Goal: Book appointment/travel/reservation

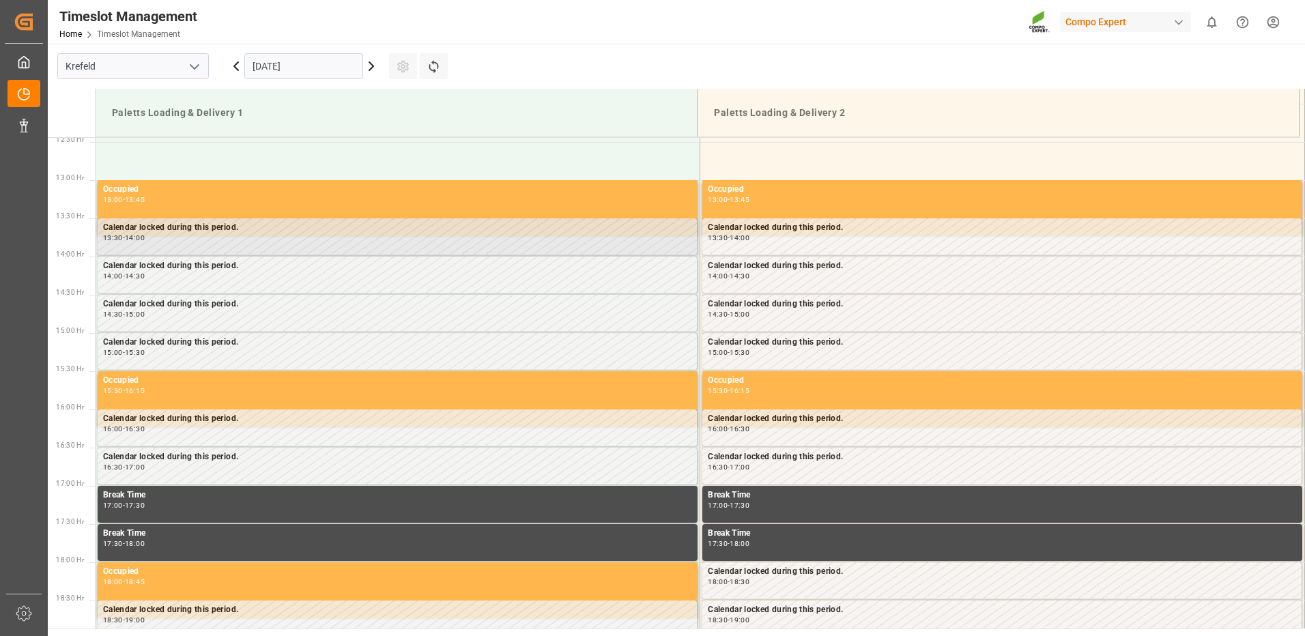
scroll to position [985, 0]
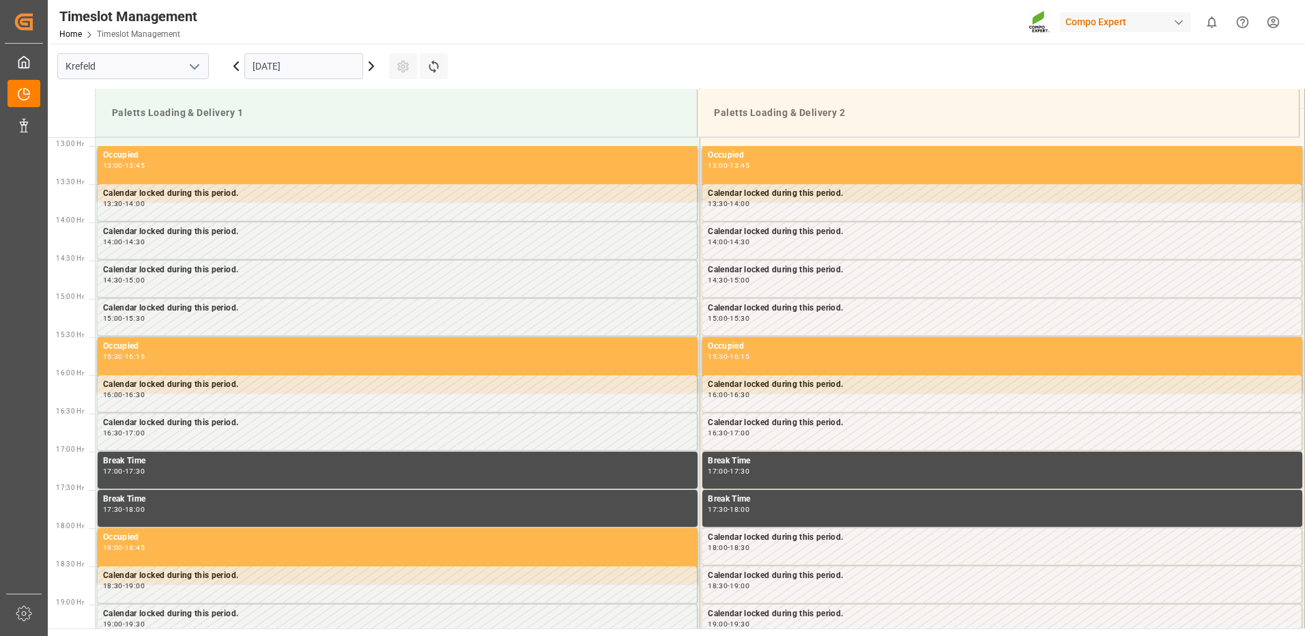
click at [339, 68] on input "[DATE]" at bounding box center [303, 66] width 119 height 26
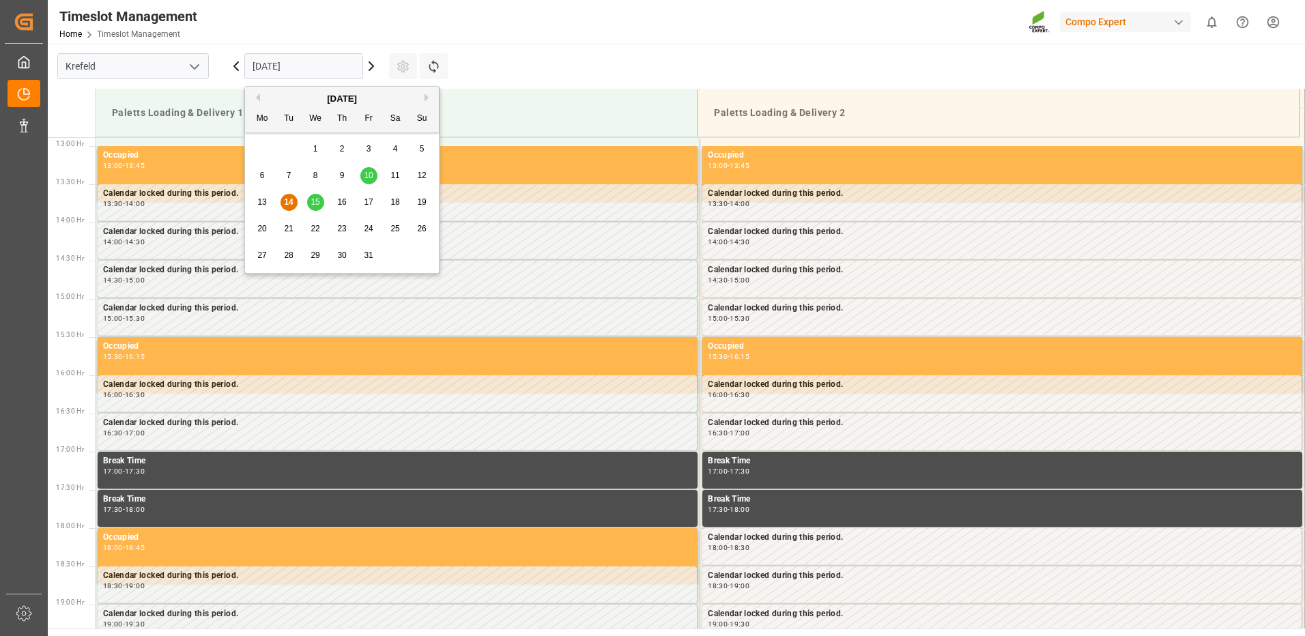
click at [319, 205] on span "15" at bounding box center [314, 202] width 9 height 10
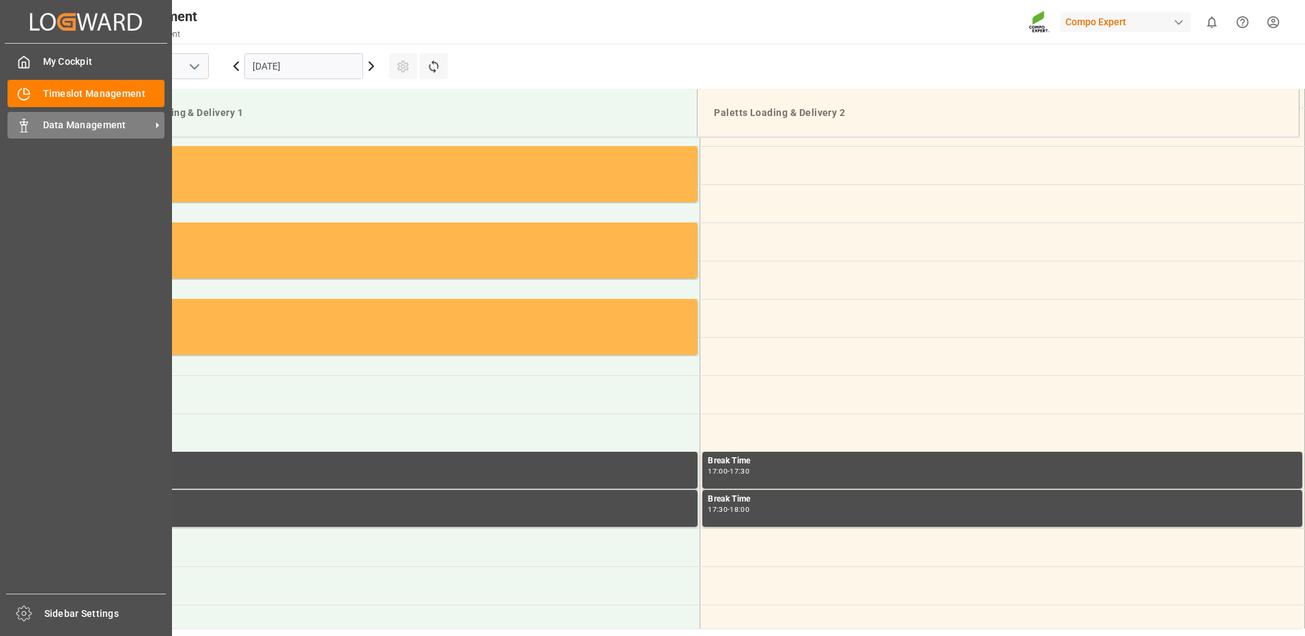
click at [41, 123] on div "Data Management Data Management" at bounding box center [86, 125] width 157 height 27
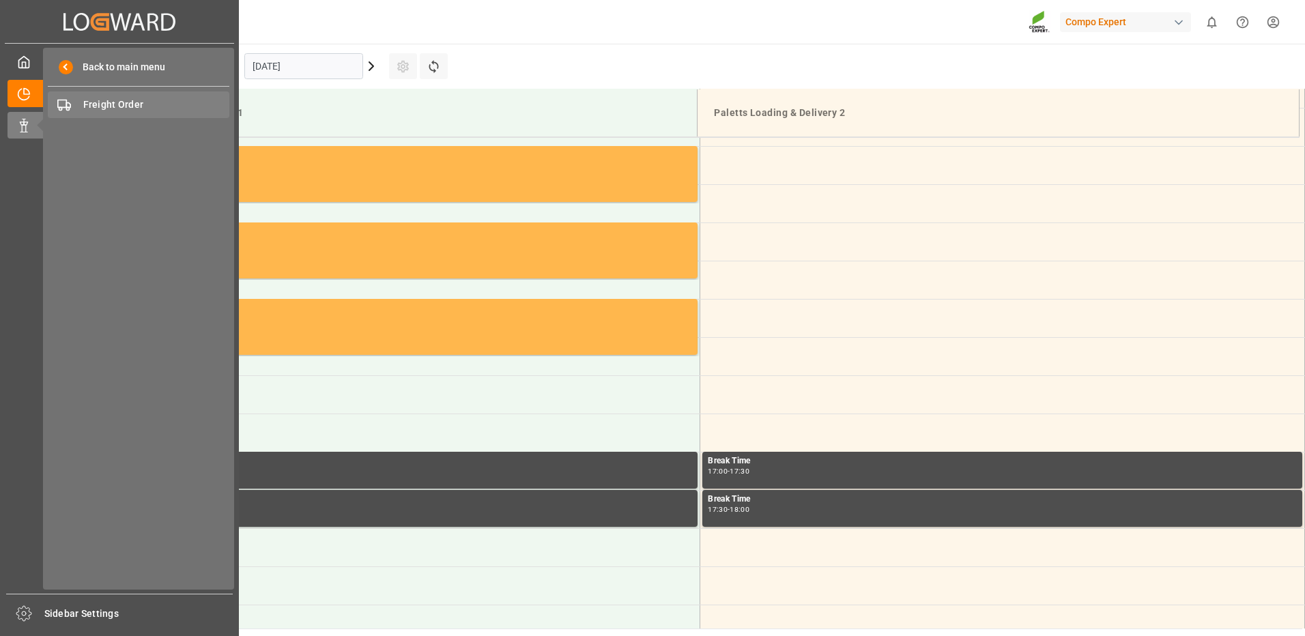
click at [83, 107] on span "Freight Order" at bounding box center [156, 105] width 147 height 14
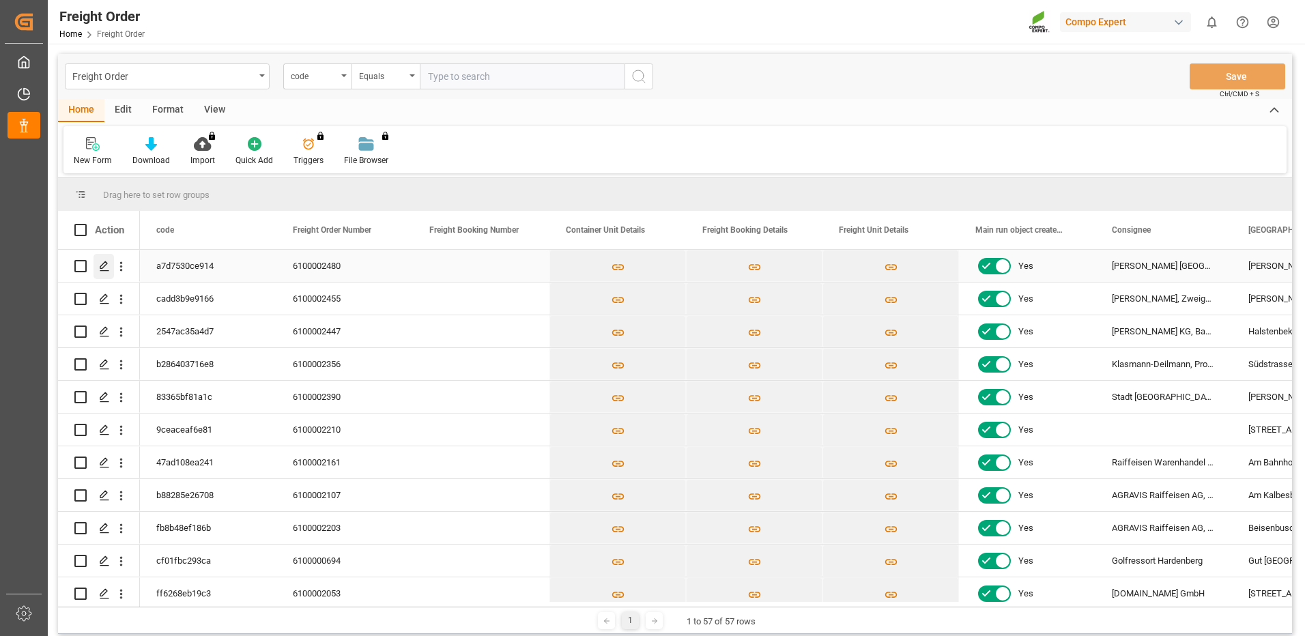
click at [105, 266] on polygon "Press SPACE to select this row." at bounding box center [103, 265] width 7 height 7
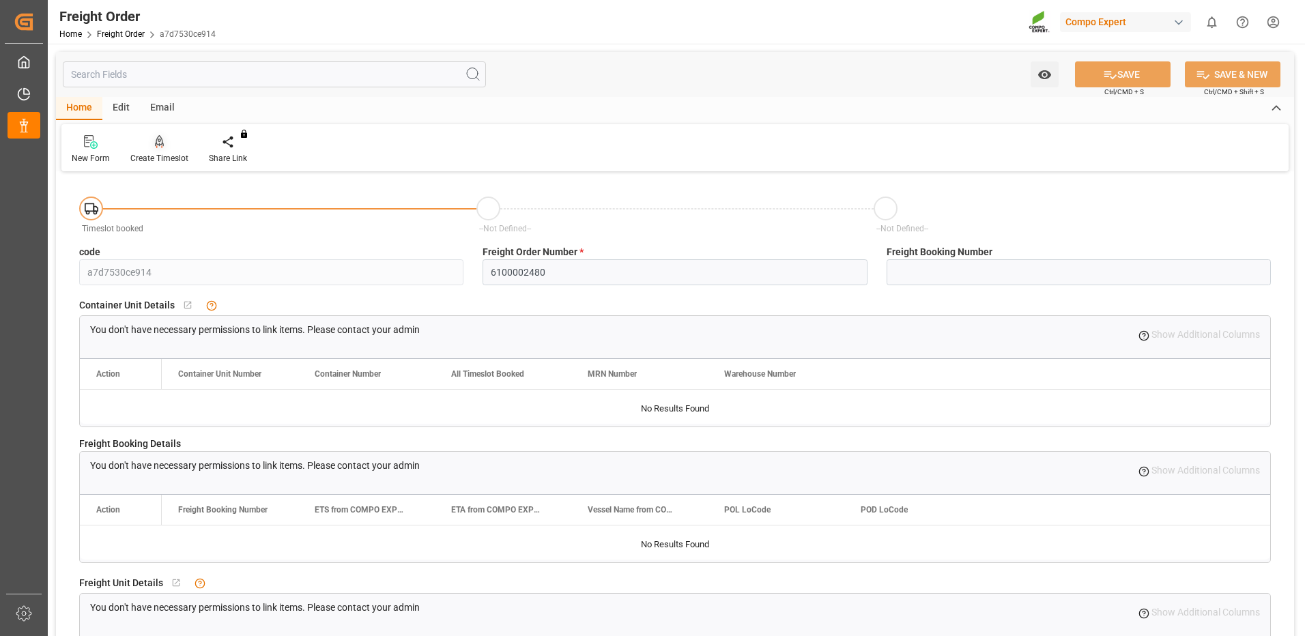
click at [158, 156] on div "Create Timeslot" at bounding box center [159, 158] width 58 height 12
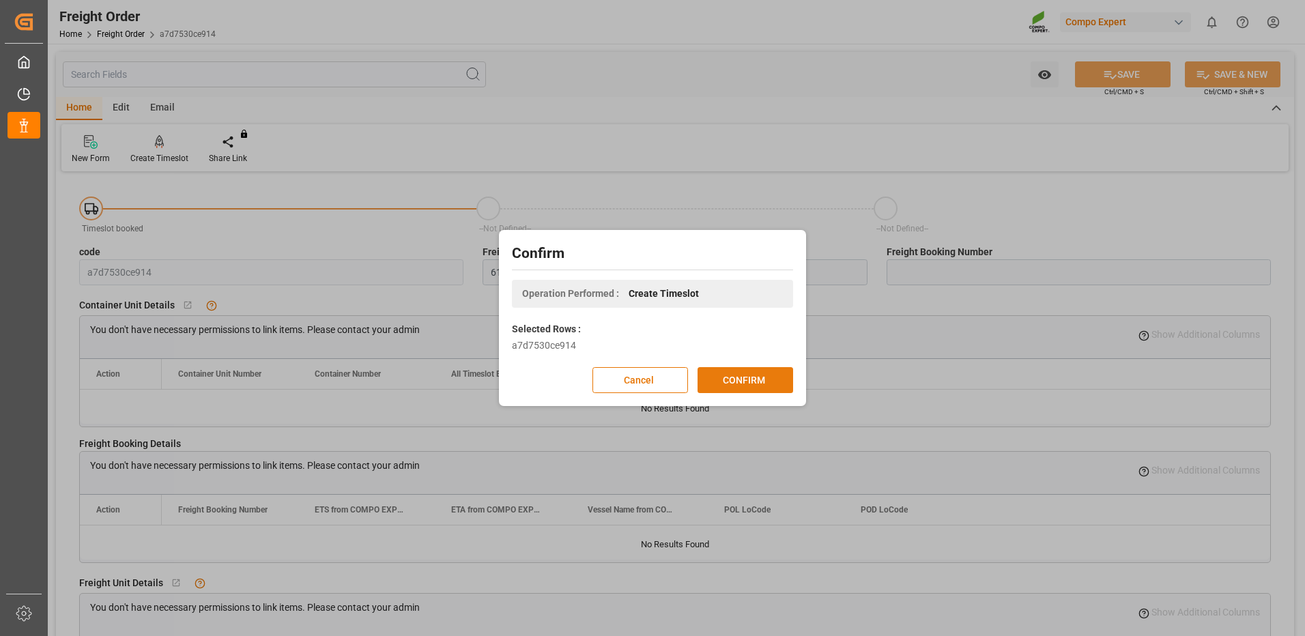
click at [748, 377] on button "CONFIRM" at bounding box center [745, 380] width 96 height 26
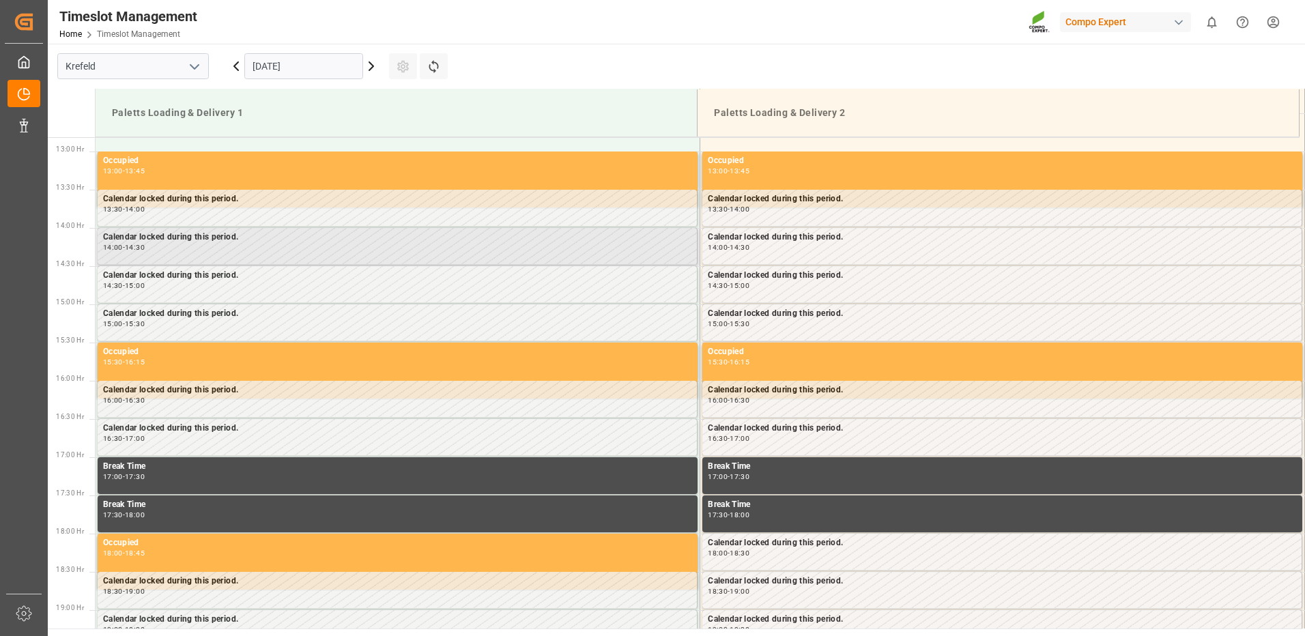
scroll to position [985, 0]
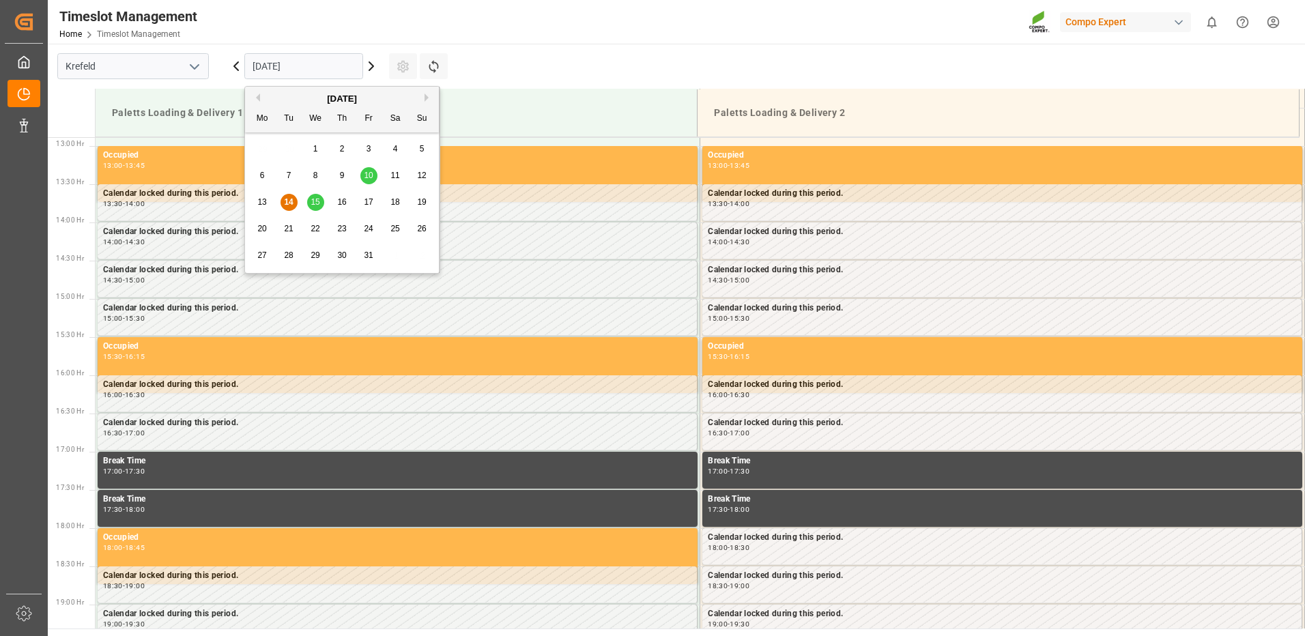
click at [336, 70] on input "[DATE]" at bounding box center [303, 66] width 119 height 26
click at [316, 201] on span "15" at bounding box center [314, 202] width 9 height 10
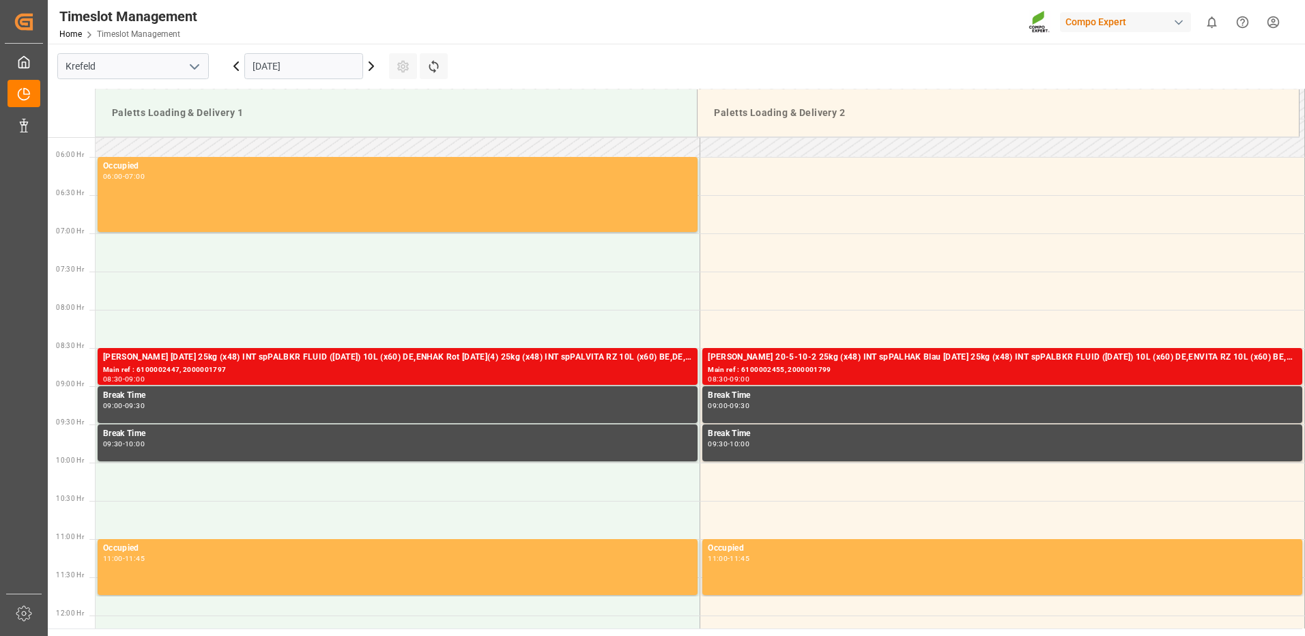
scroll to position [370, 0]
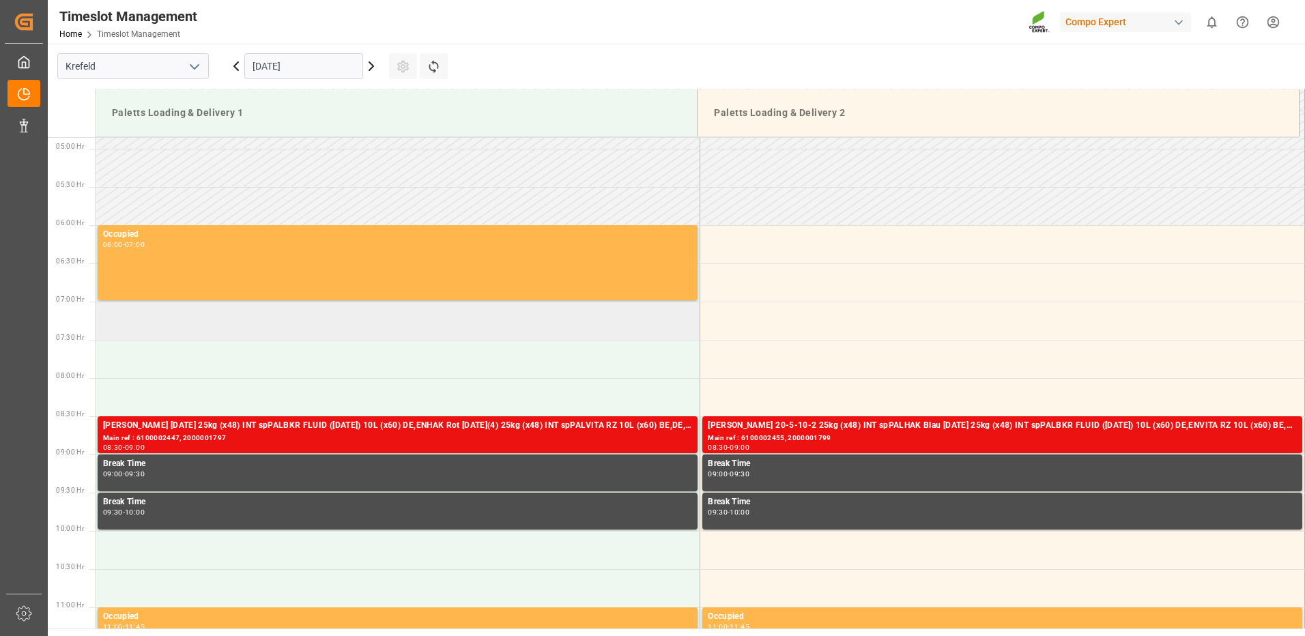
click at [220, 331] on td at bounding box center [398, 321] width 605 height 38
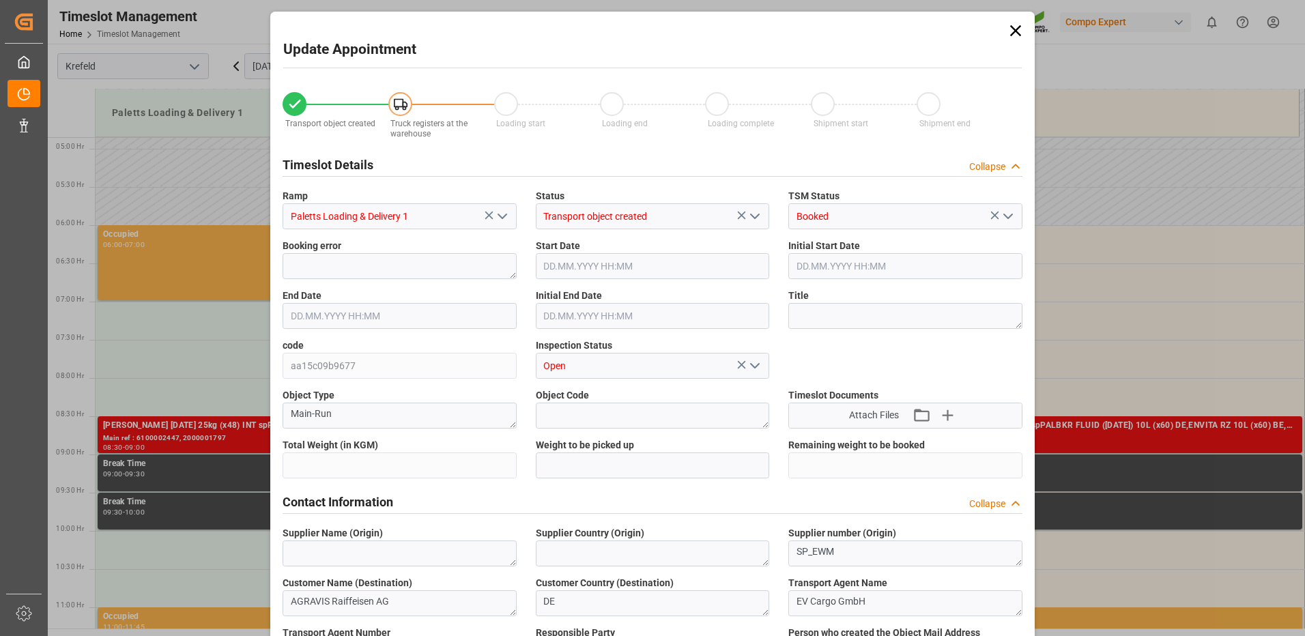
type input "4089"
type input "0"
type input "15.10.2025 07:00"
type input "15.10.2025 07:30"
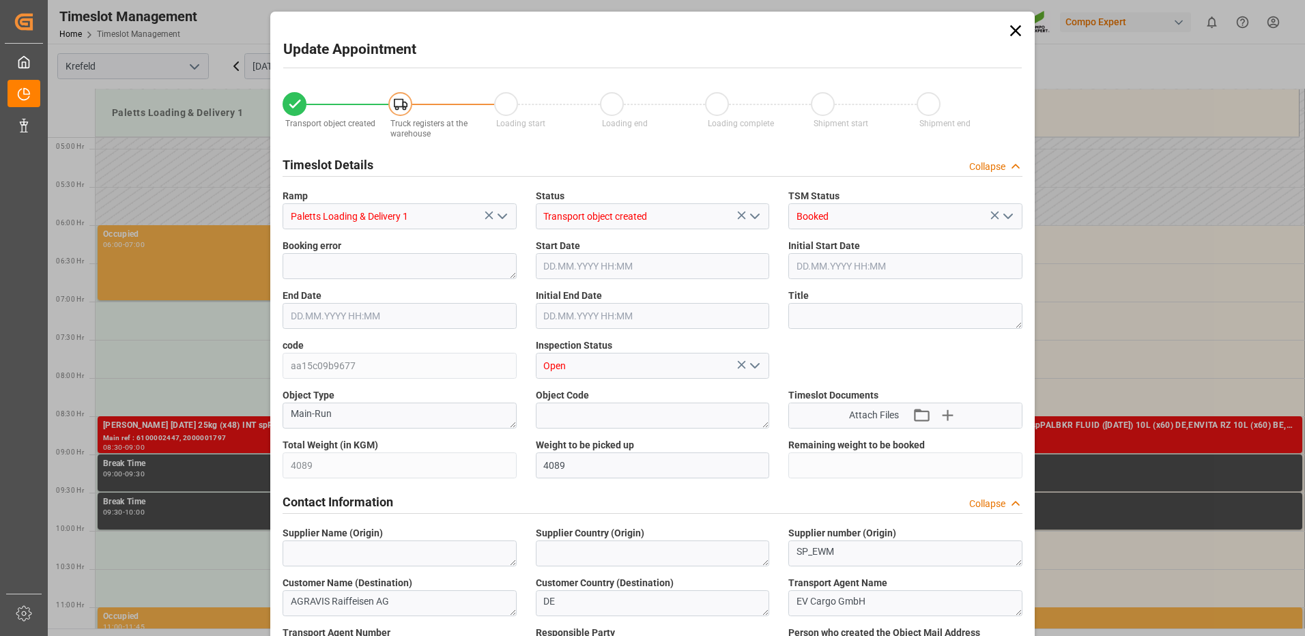
type input "14.10.2025 12:00"
type input "14.10.2025 11:36"
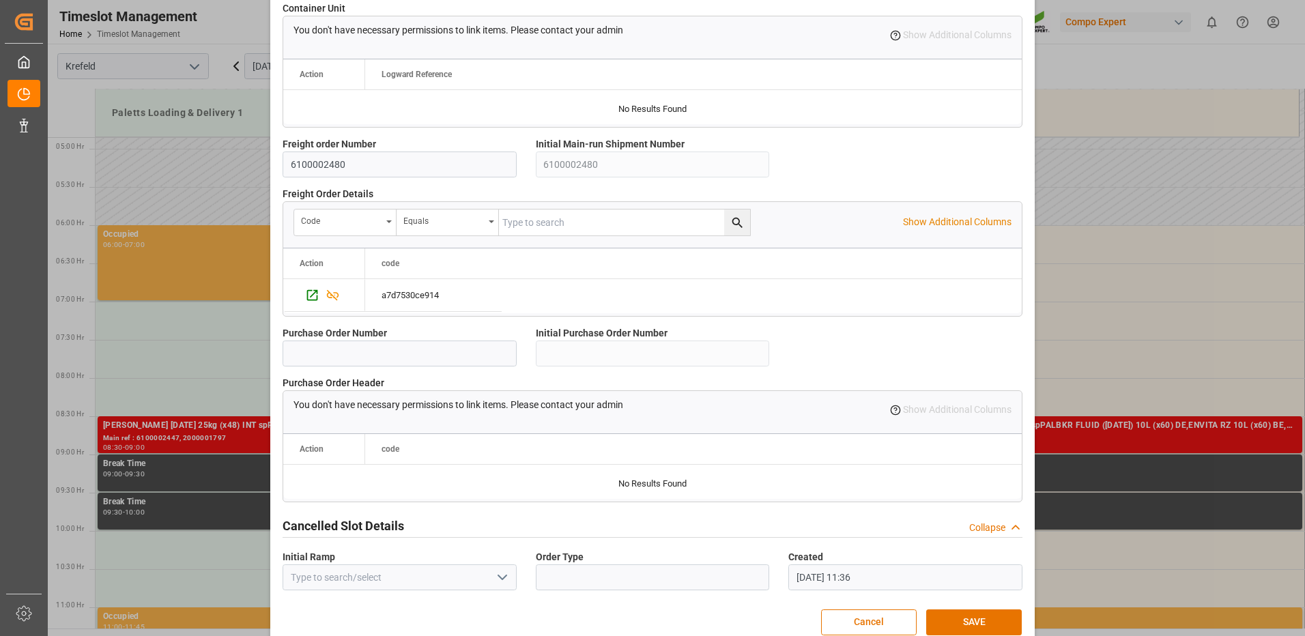
scroll to position [1160, 0]
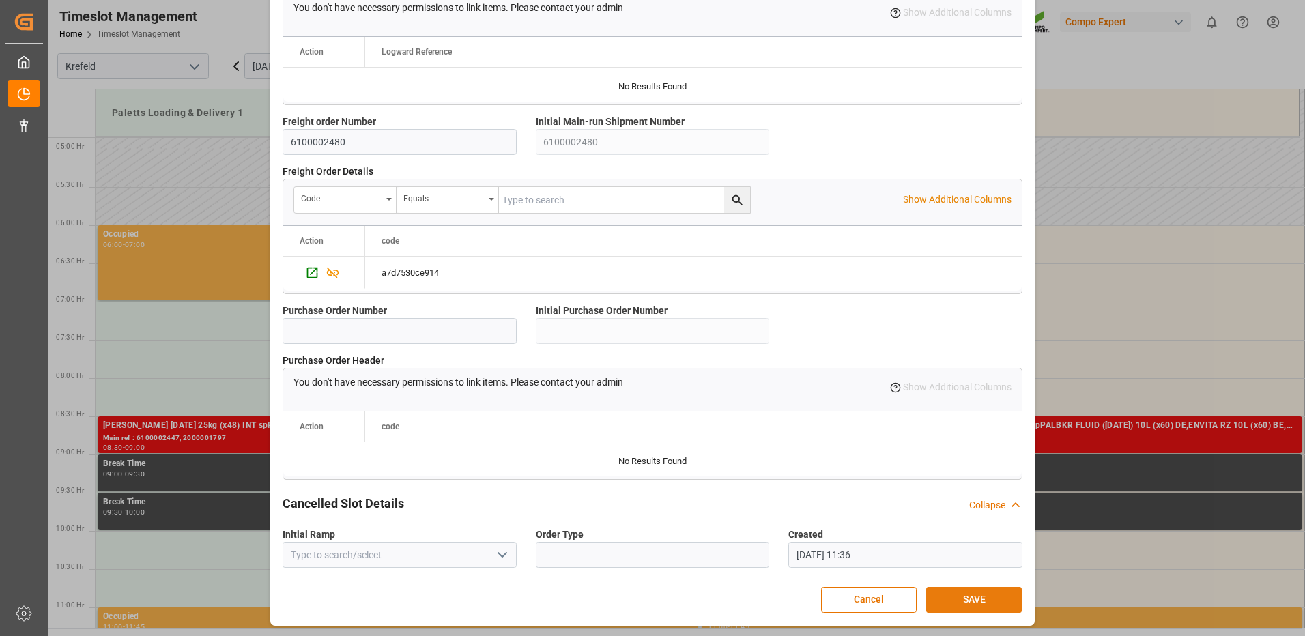
click at [950, 590] on button "SAVE" at bounding box center [974, 600] width 96 height 26
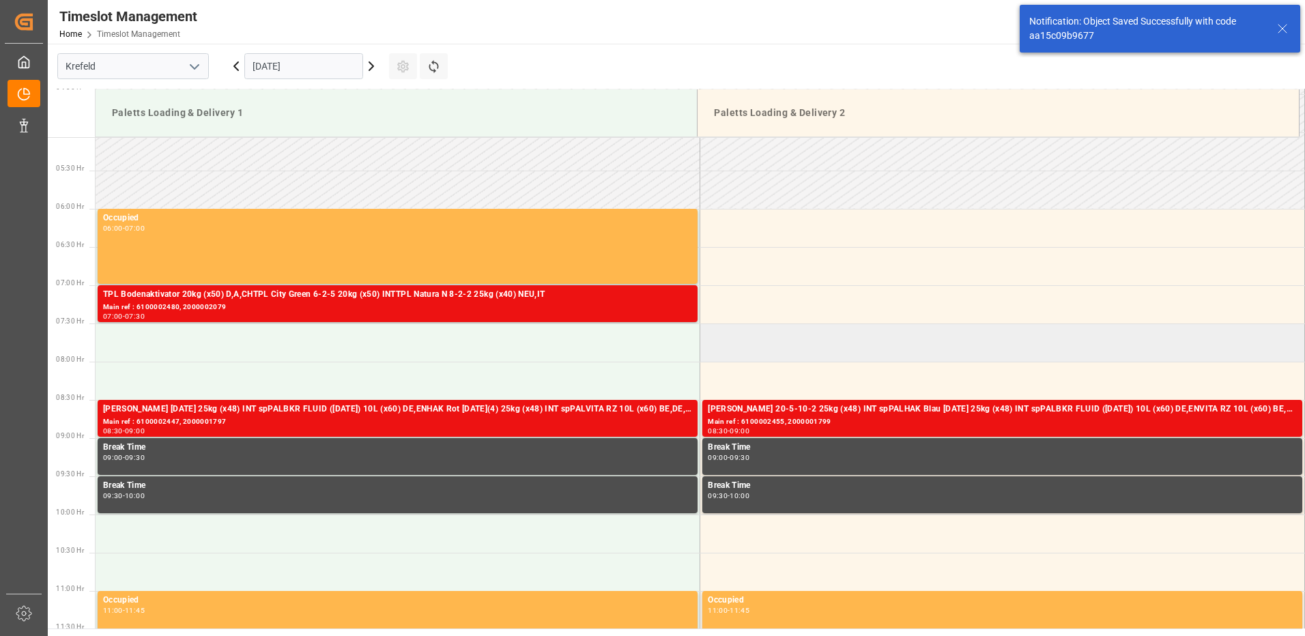
scroll to position [450, 0]
